Goal: Find specific page/section: Find specific page/section

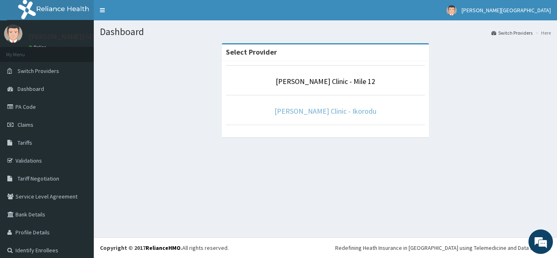
click at [342, 110] on link "[PERSON_NAME] Clinic - Ikorodu" at bounding box center [325, 110] width 102 height 9
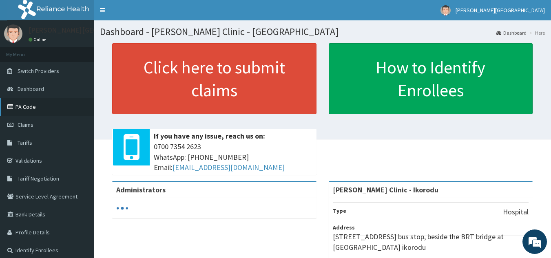
click at [20, 106] on link "PA Code" at bounding box center [47, 107] width 94 height 18
